Goal: Obtain resource: Download file/media

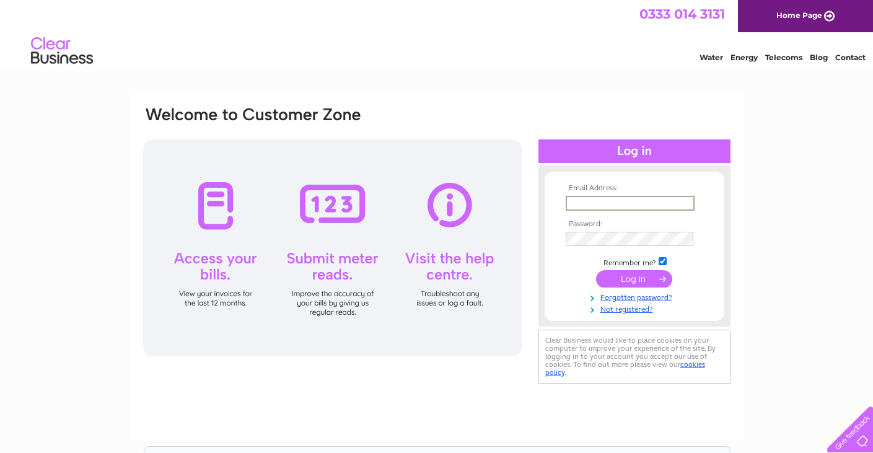
type input "bm@argyllassetmanagement.co.uk"
click at [636, 281] on input "submit" at bounding box center [634, 278] width 76 height 17
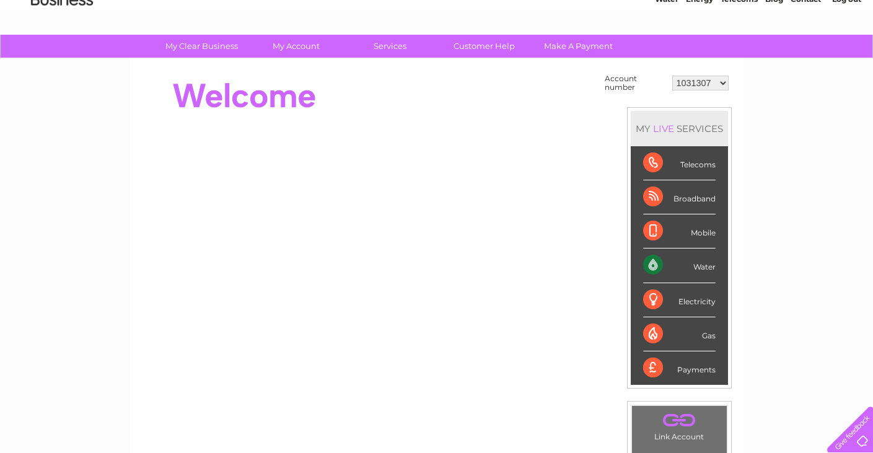
scroll to position [50, 0]
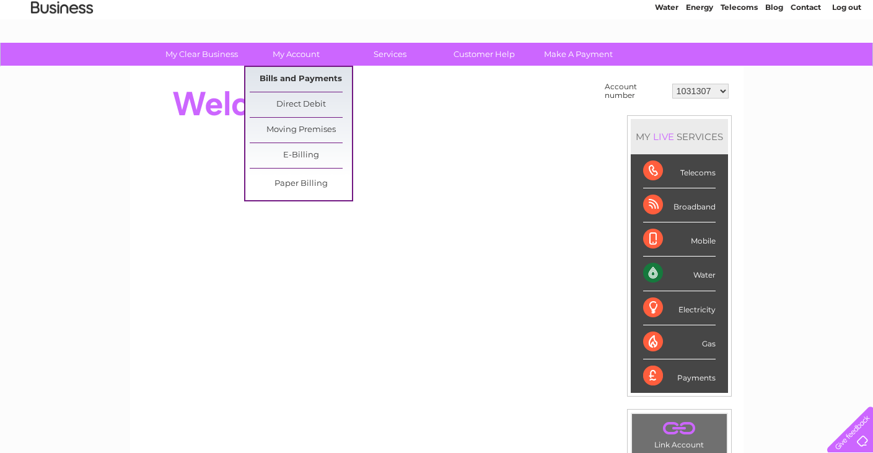
click at [288, 79] on link "Bills and Payments" at bounding box center [301, 79] width 102 height 25
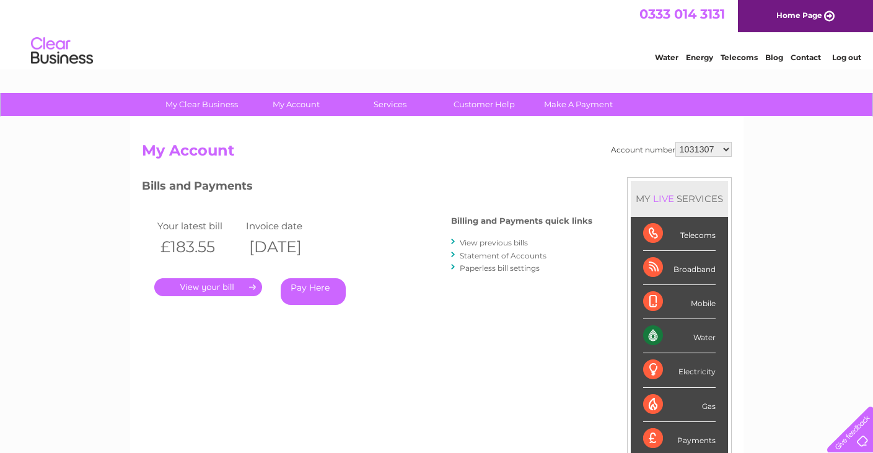
click at [211, 284] on link "." at bounding box center [208, 287] width 108 height 18
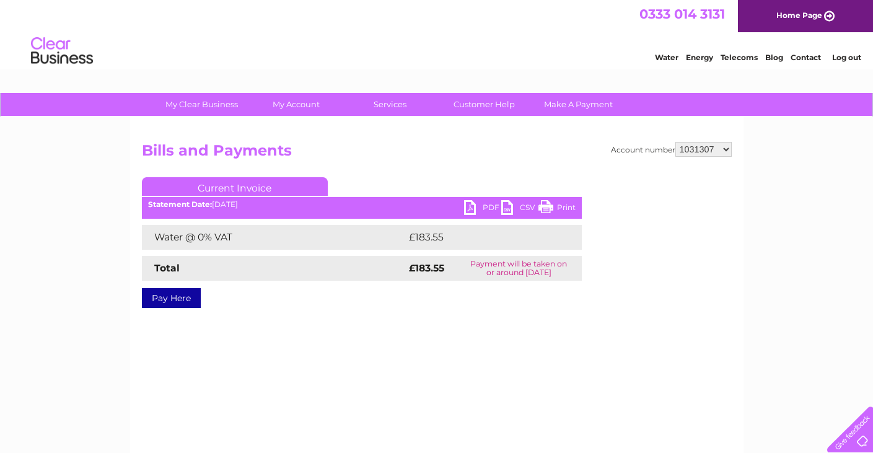
click at [474, 205] on link "PDF" at bounding box center [482, 209] width 37 height 18
select select "30262792"
click at [470, 208] on link "PDF" at bounding box center [482, 209] width 37 height 18
